Goal: Task Accomplishment & Management: Manage account settings

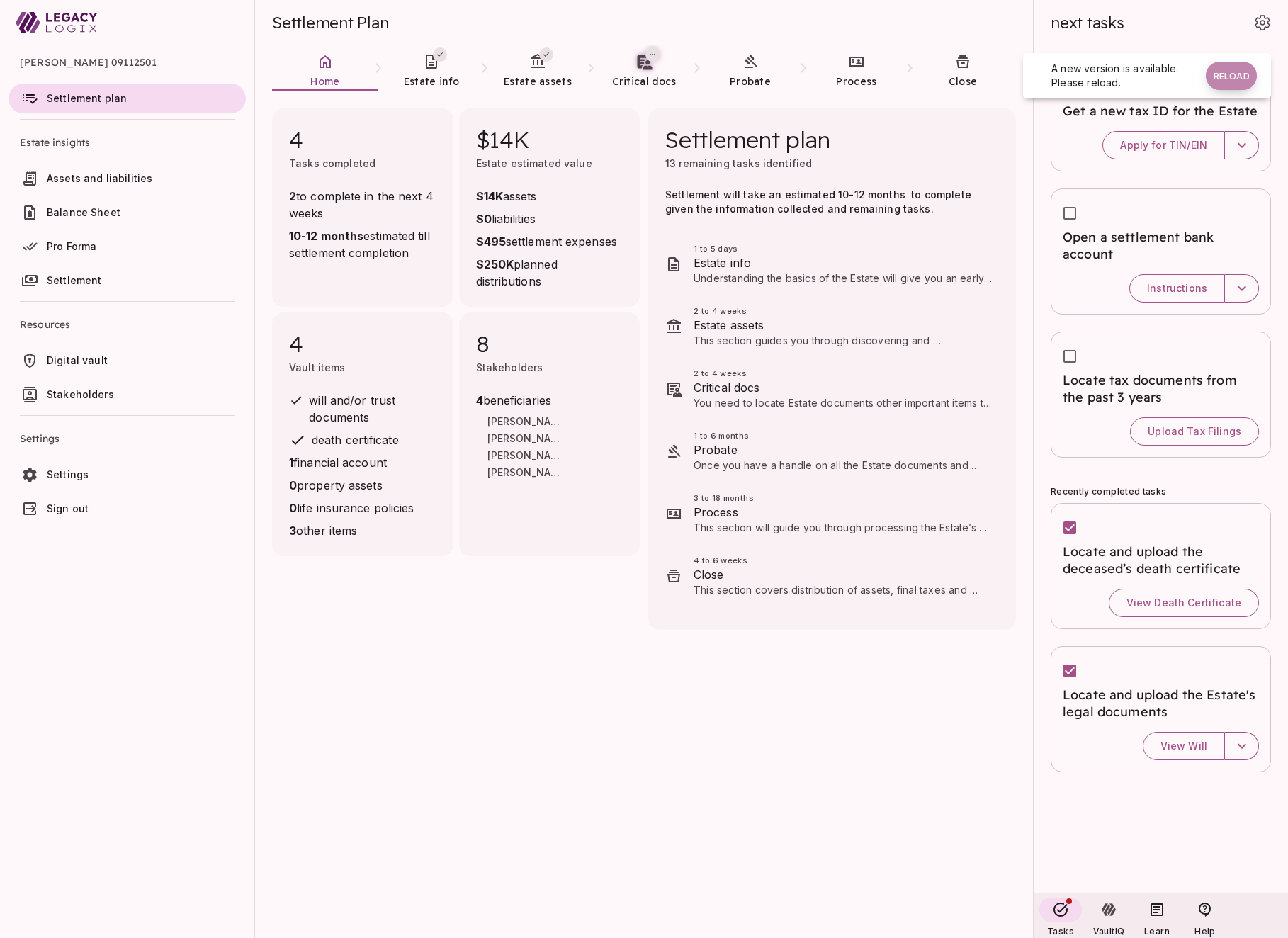
click at [1232, 71] on button "Reload" at bounding box center [1231, 76] width 51 height 28
